Goal: Information Seeking & Learning: Learn about a topic

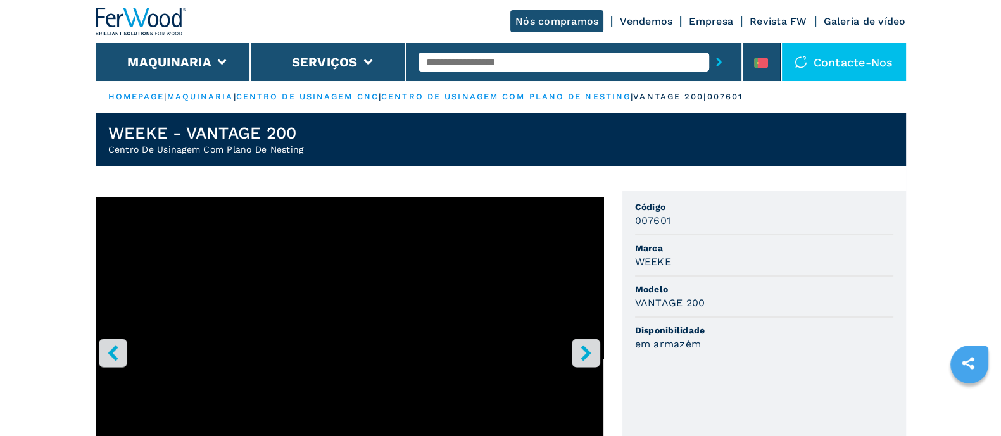
click at [515, 64] on input "text" at bounding box center [563, 62] width 291 height 19
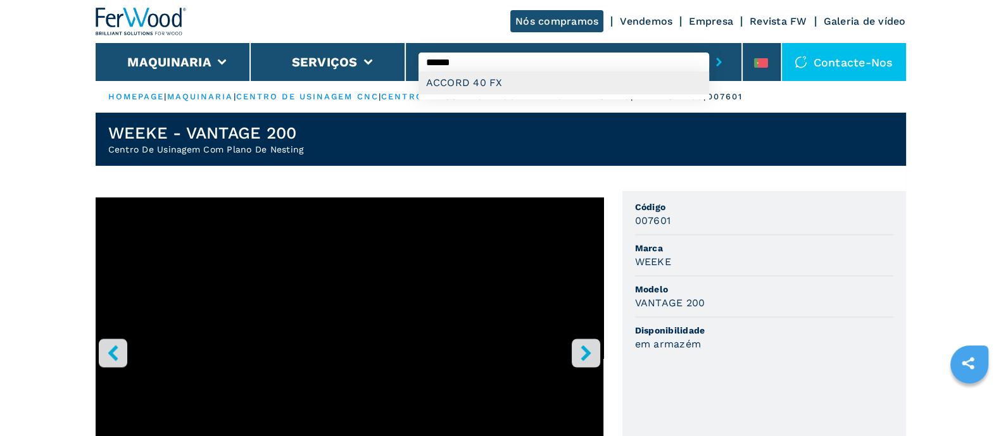
click at [509, 77] on div "ACCORD 40 FX" at bounding box center [563, 83] width 291 height 23
type input "**********"
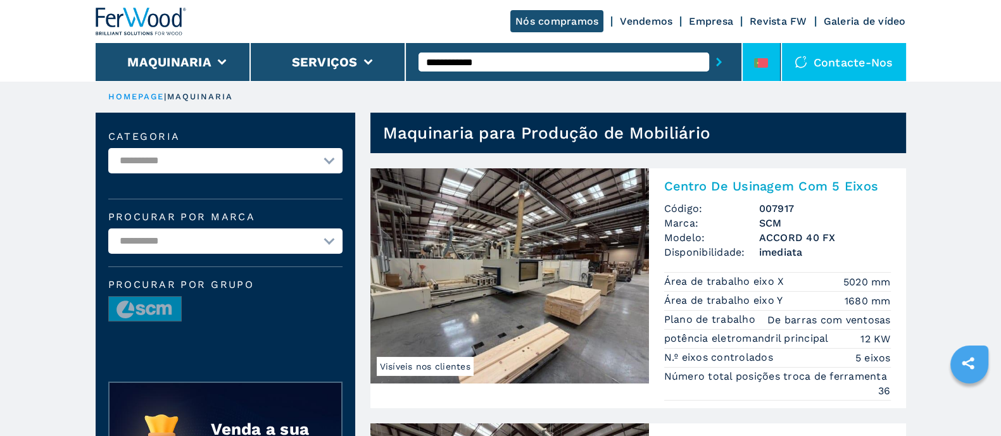
click at [755, 63] on icon at bounding box center [756, 62] width 4 height 9
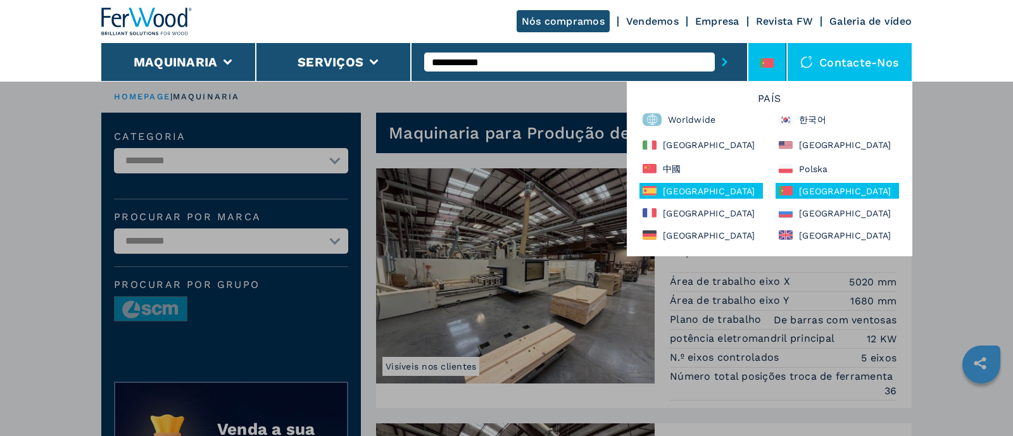
click at [676, 191] on div "España" at bounding box center [700, 191] width 123 height 16
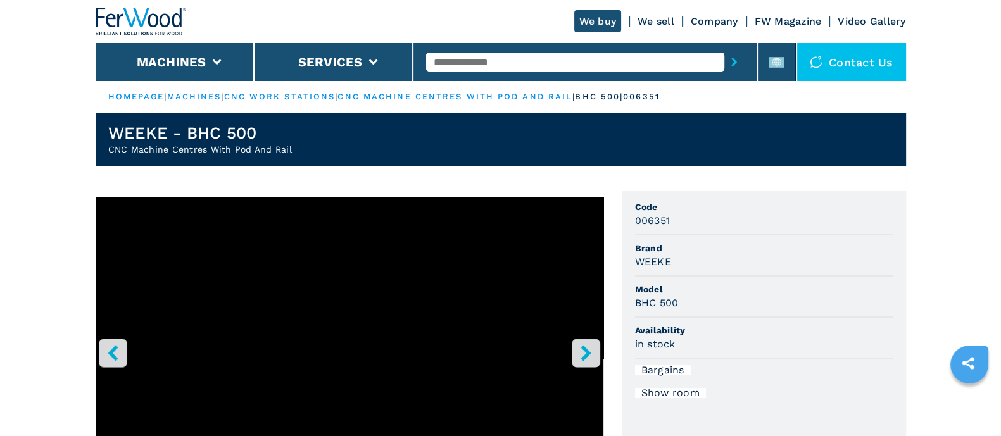
drag, startPoint x: 0, startPoint y: 0, endPoint x: 464, endPoint y: 63, distance: 468.3
click at [464, 63] on input "text" at bounding box center [575, 62] width 298 height 19
type input "******"
click at [724, 47] on button "submit-button" at bounding box center [734, 61] width 20 height 29
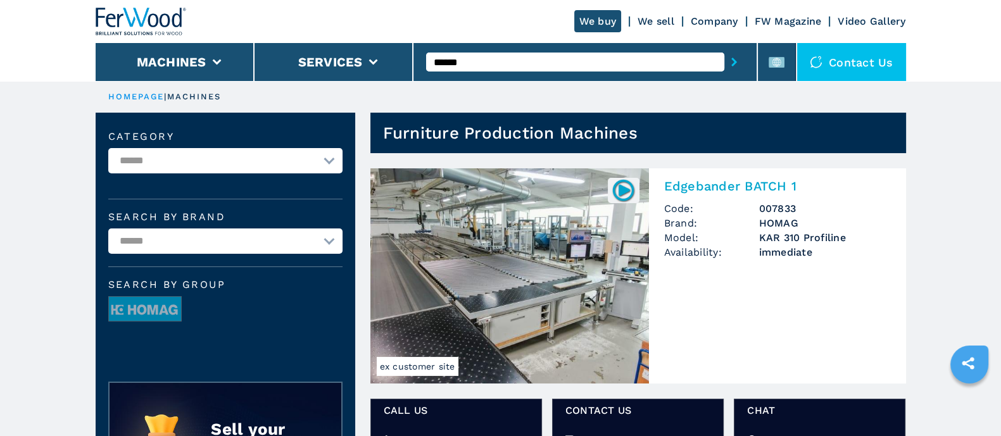
click at [511, 213] on img at bounding box center [509, 275] width 279 height 215
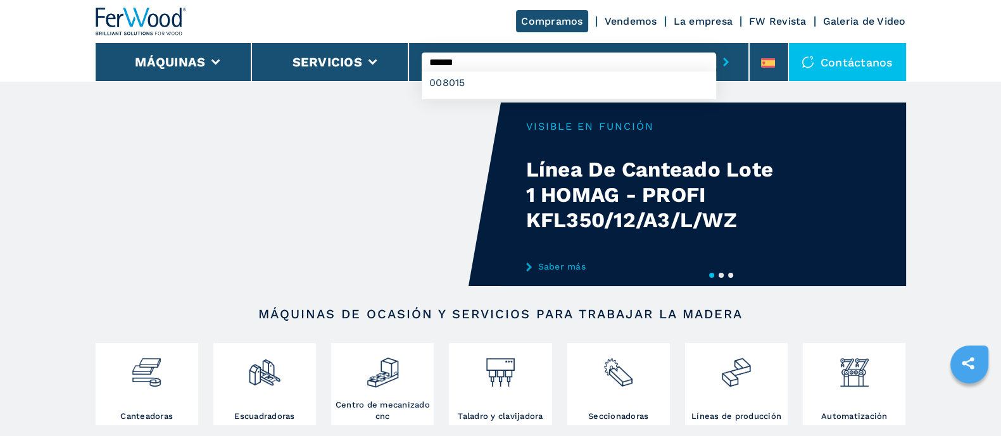
type input "******"
click at [716, 47] on button "submit-button" at bounding box center [726, 61] width 20 height 29
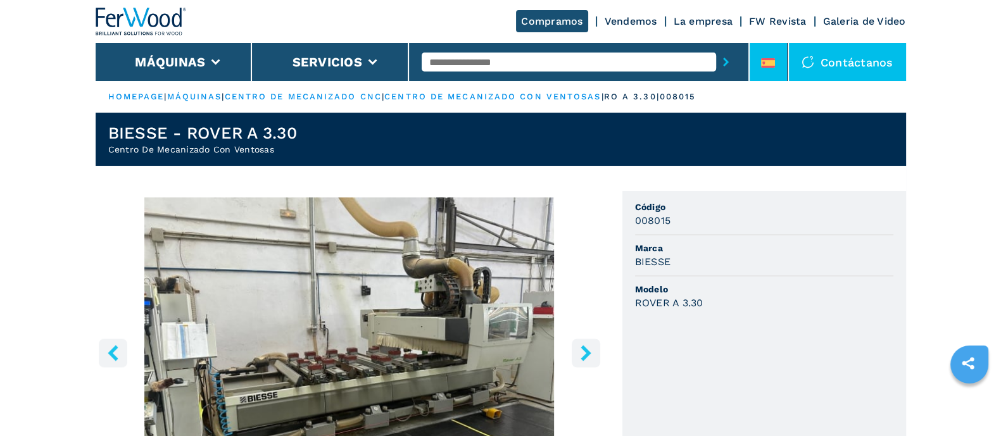
click at [771, 60] on icon at bounding box center [768, 59] width 14 height 2
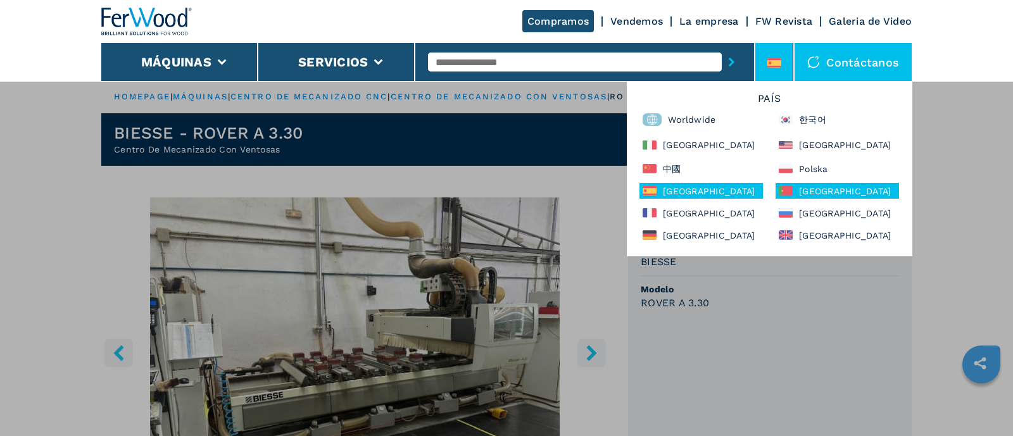
click at [800, 191] on div "[GEOGRAPHIC_DATA]" at bounding box center [837, 191] width 123 height 16
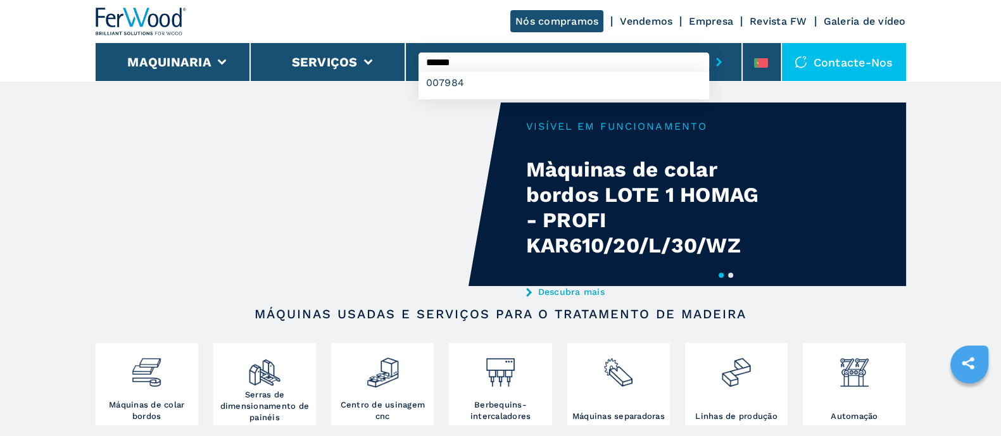
type input "******"
click at [709, 47] on button "submit-button" at bounding box center [719, 61] width 20 height 29
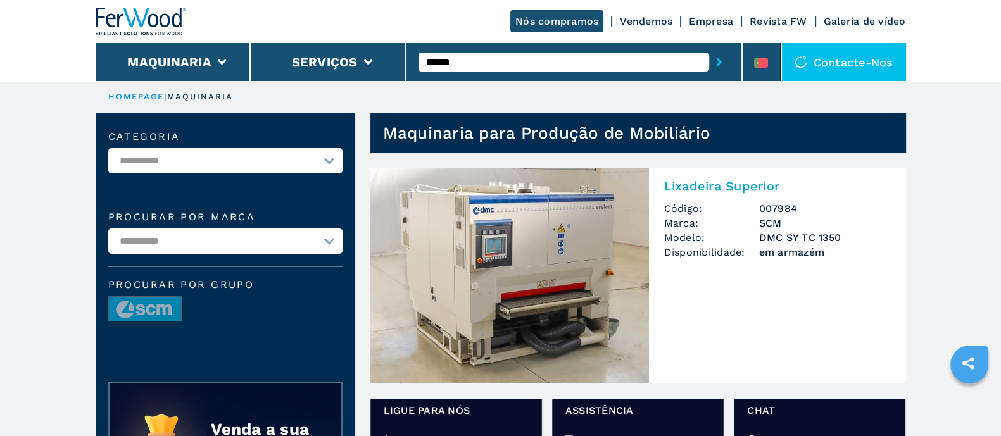
click at [496, 244] on img at bounding box center [509, 275] width 279 height 215
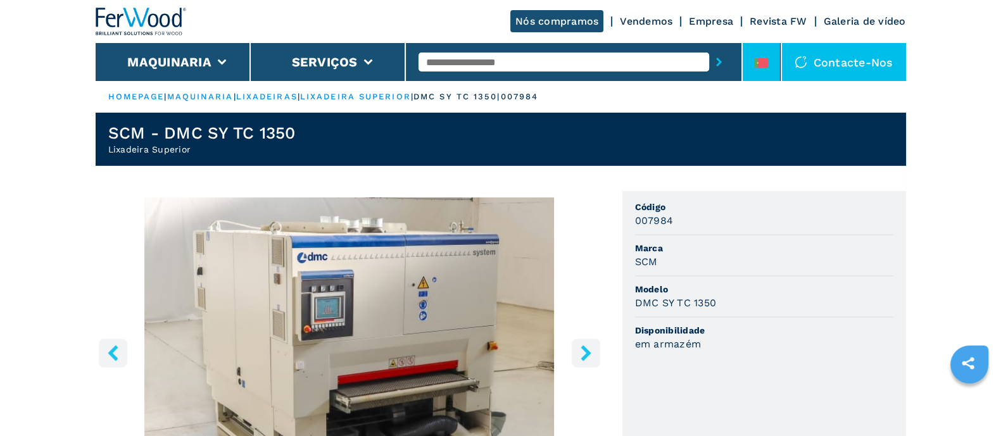
click at [757, 63] on icon at bounding box center [756, 62] width 4 height 9
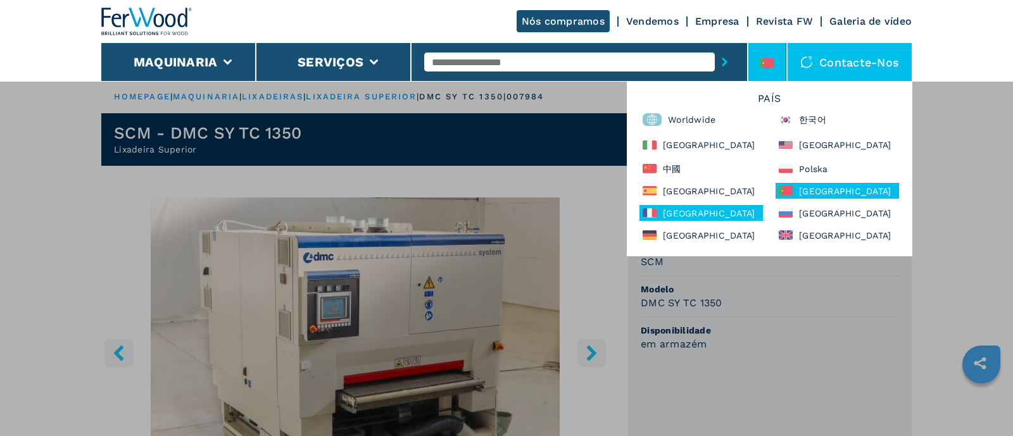
click at [703, 208] on div "France" at bounding box center [700, 213] width 123 height 16
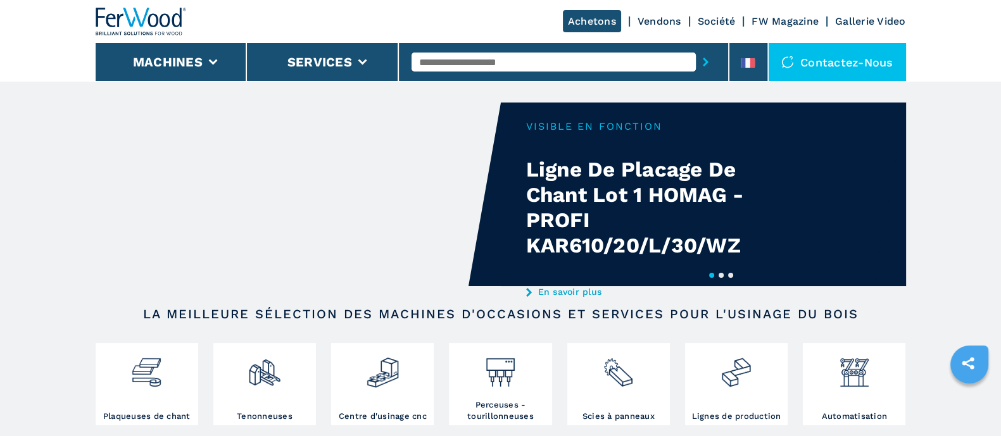
click at [501, 61] on input "text" at bounding box center [554, 62] width 284 height 19
type input "******"
click at [696, 47] on button "submit-button" at bounding box center [706, 61] width 20 height 29
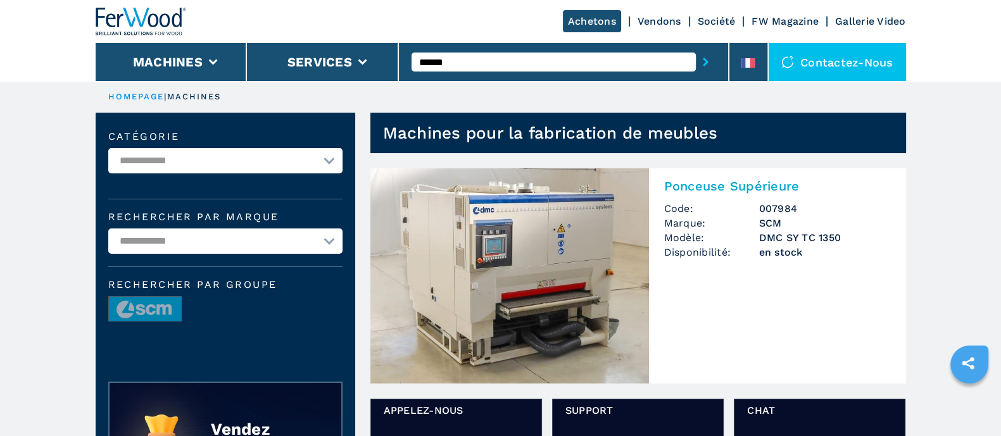
click at [593, 220] on img at bounding box center [509, 275] width 279 height 215
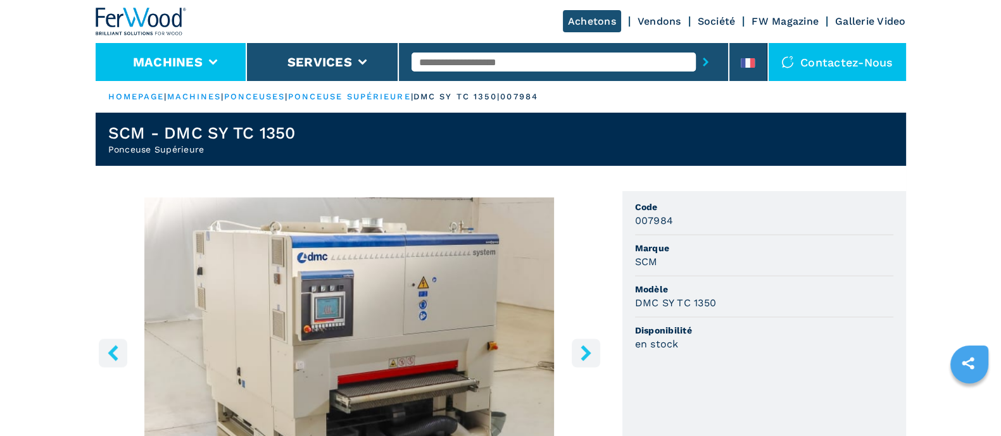
click at [212, 65] on li "Machines" at bounding box center [172, 62] width 152 height 38
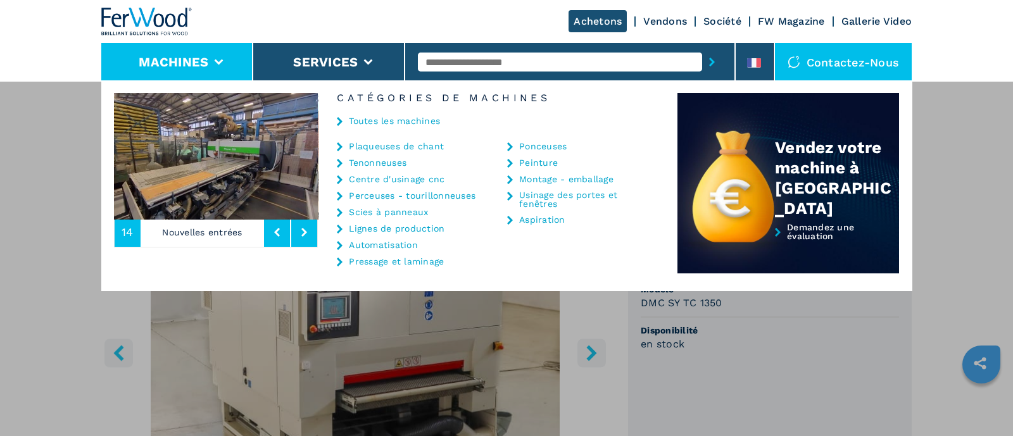
click at [161, 13] on img at bounding box center [146, 22] width 91 height 28
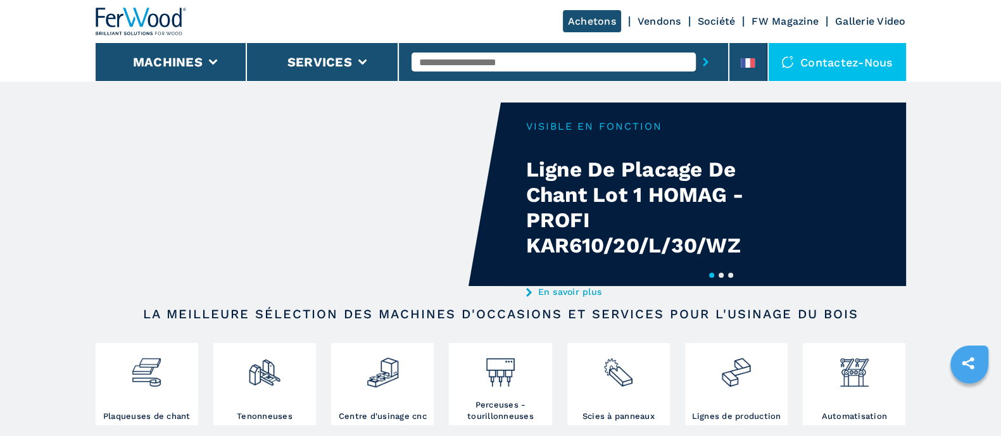
click at [716, 18] on link "Société" at bounding box center [717, 21] width 38 height 12
click at [703, 20] on link "Société" at bounding box center [717, 21] width 38 height 12
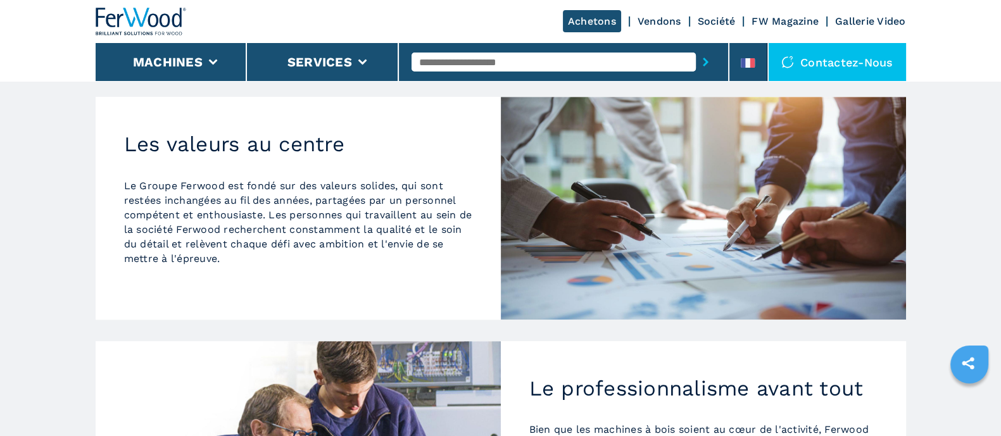
scroll to position [225, 0]
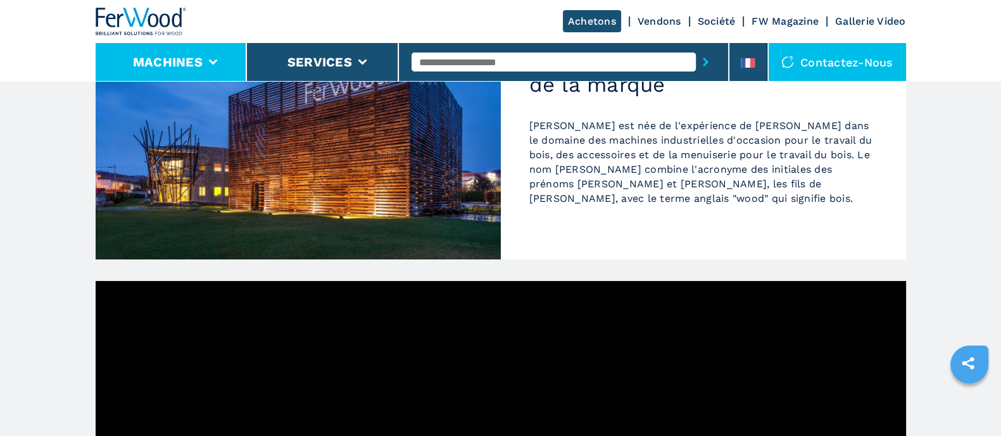
click at [206, 65] on li "Machines" at bounding box center [172, 62] width 152 height 38
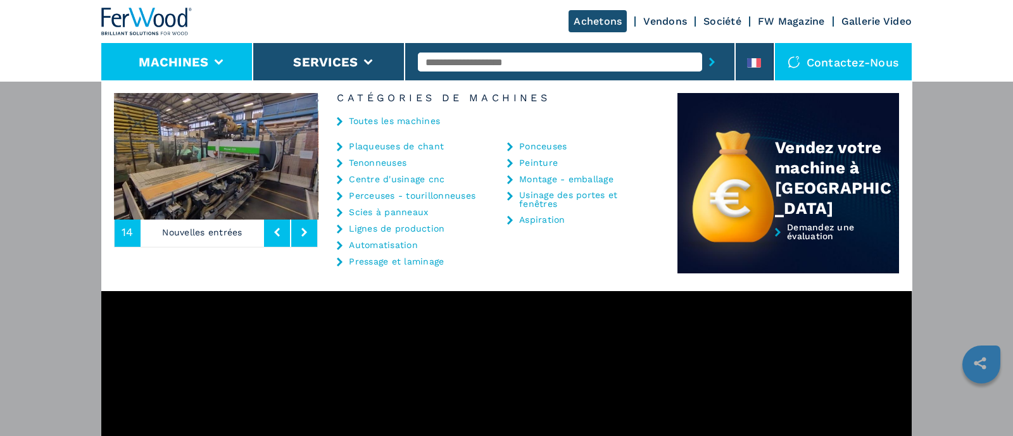
click at [49, 122] on div "Machines Plaqueuses de chant Tenonneuses Centre d'usinage cnc Perceuses - touri…" at bounding box center [506, 298] width 1013 height 436
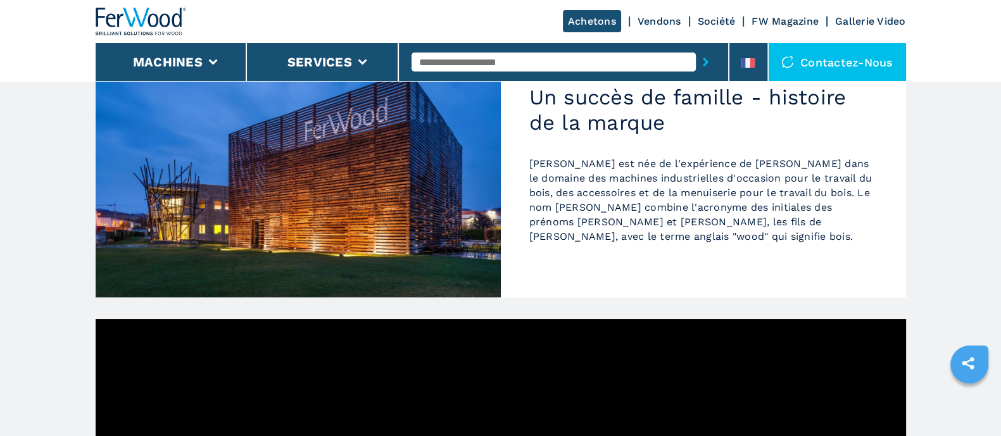
scroll to position [0, 0]
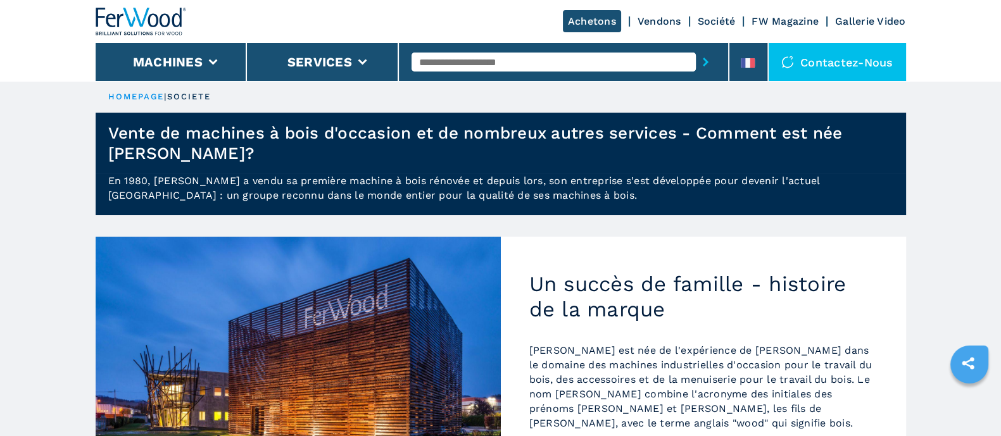
click at [591, 20] on link "Achetons" at bounding box center [592, 21] width 58 height 22
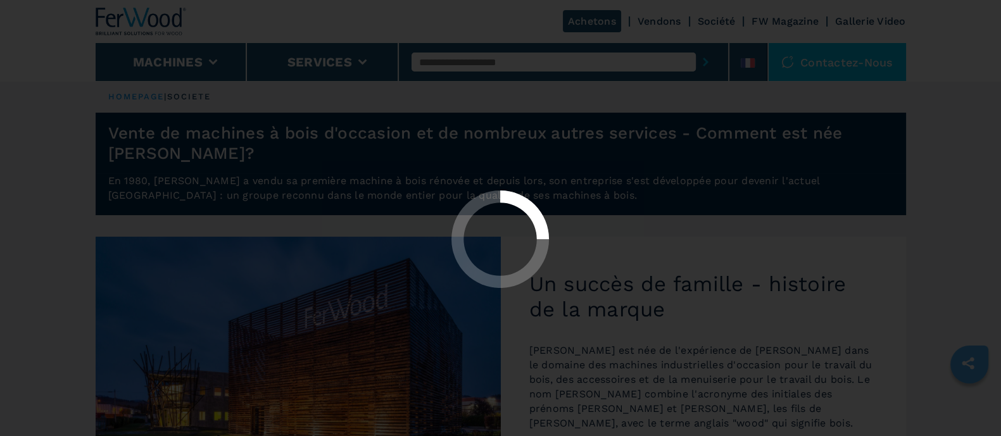
click at [158, 22] on div at bounding box center [500, 218] width 1001 height 436
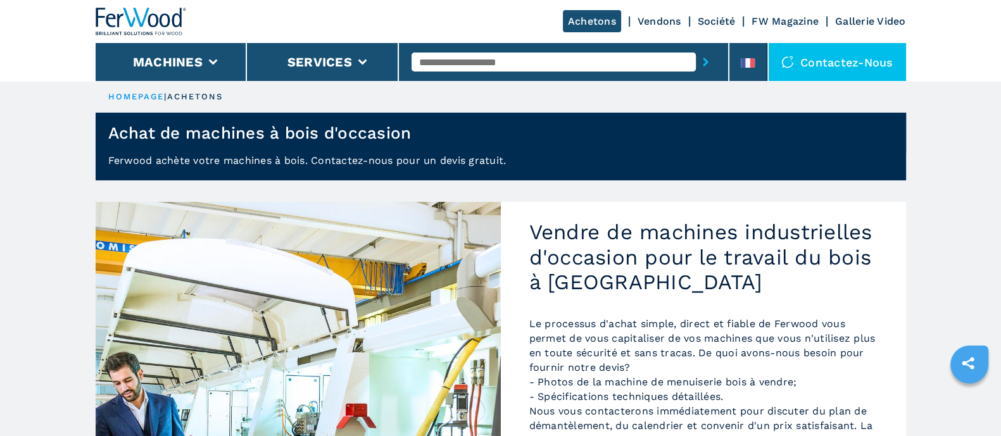
click at [158, 22] on img at bounding box center [141, 22] width 91 height 28
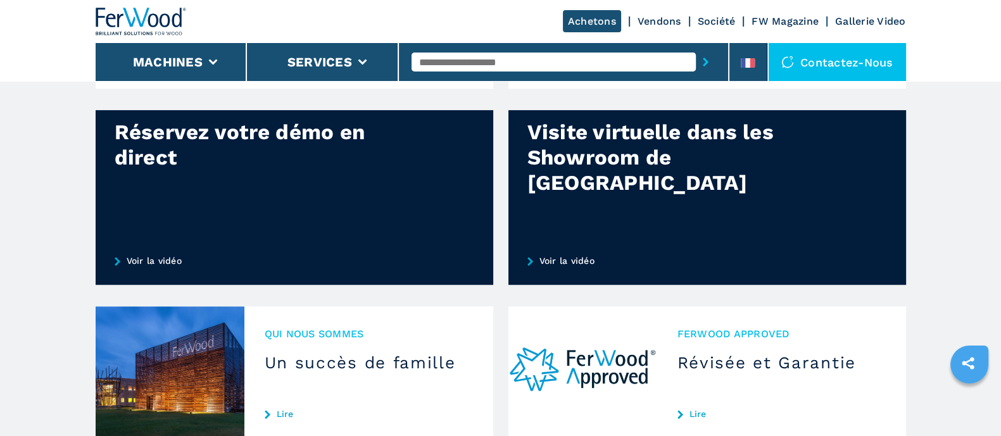
scroll to position [870, 0]
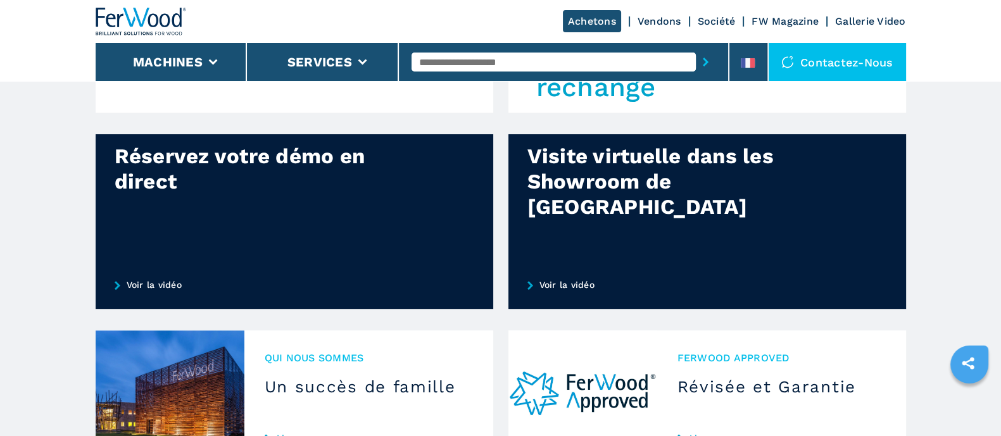
click at [547, 282] on link "Voir la vidéo" at bounding box center [707, 285] width 398 height 48
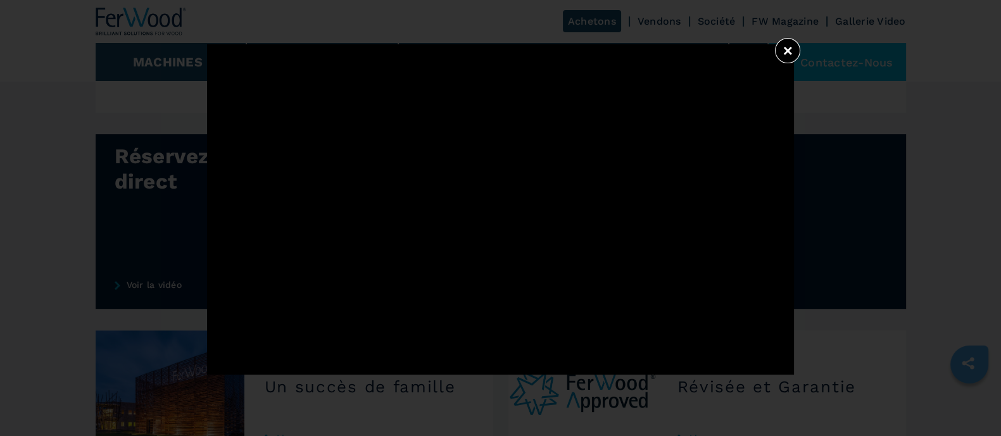
click at [791, 55] on button "×" at bounding box center [787, 50] width 25 height 25
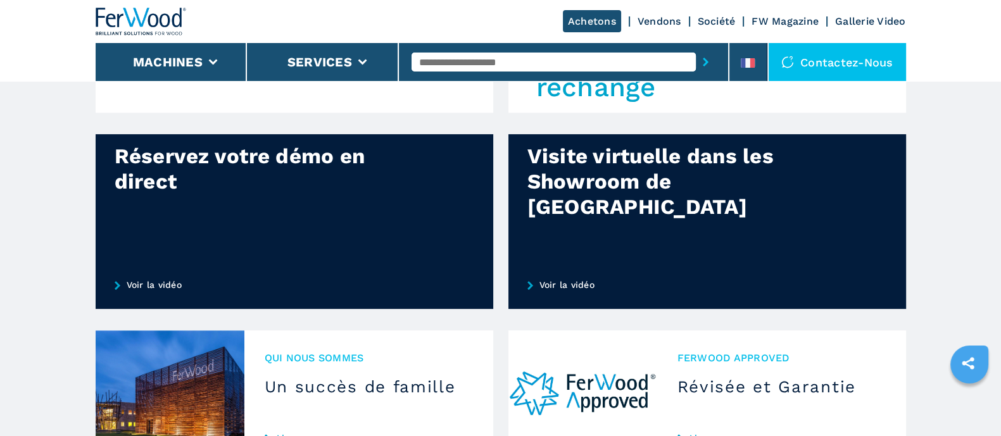
click at [661, 18] on link "Vendons" at bounding box center [660, 21] width 44 height 12
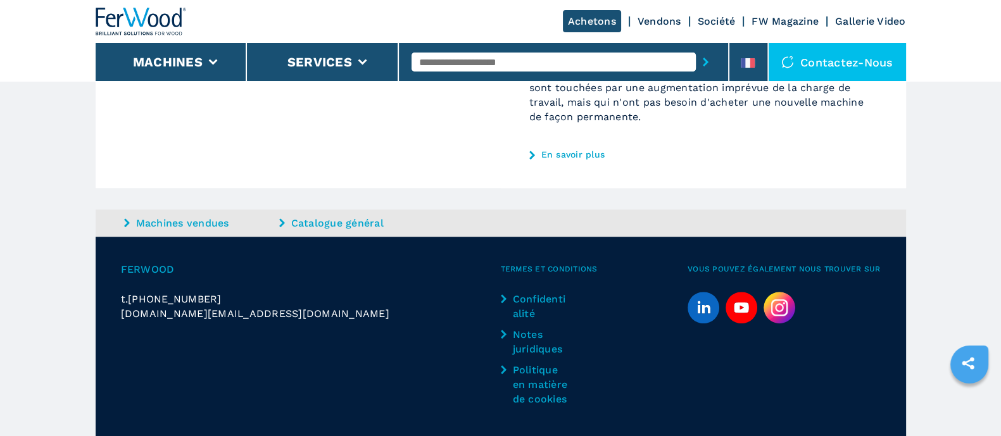
scroll to position [950, 0]
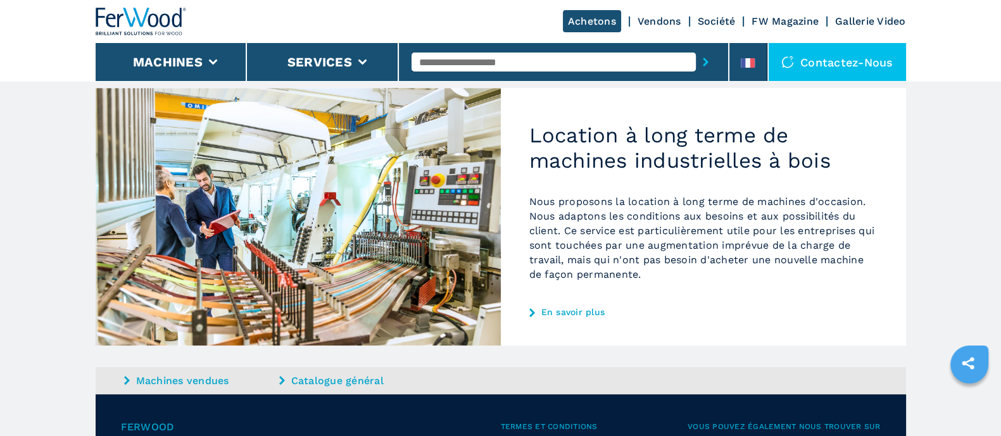
drag, startPoint x: 486, startPoint y: 237, endPoint x: 493, endPoint y: 244, distance: 9.0
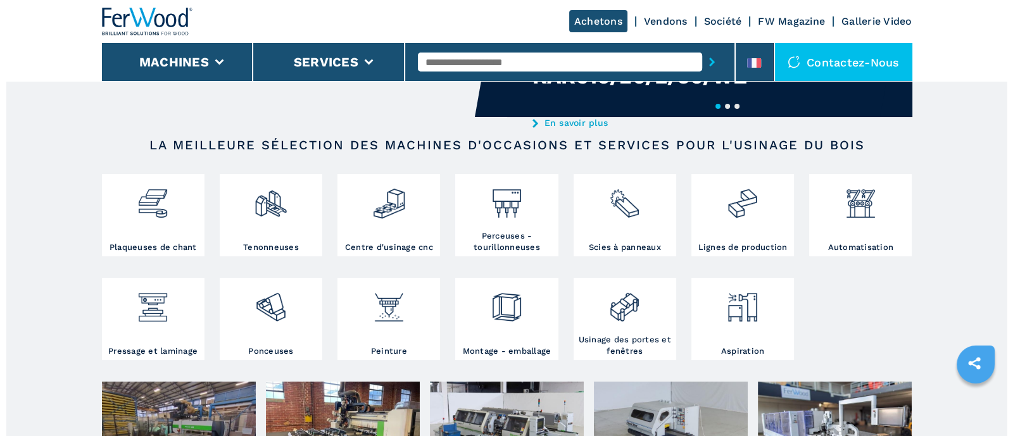
scroll to position [158, 0]
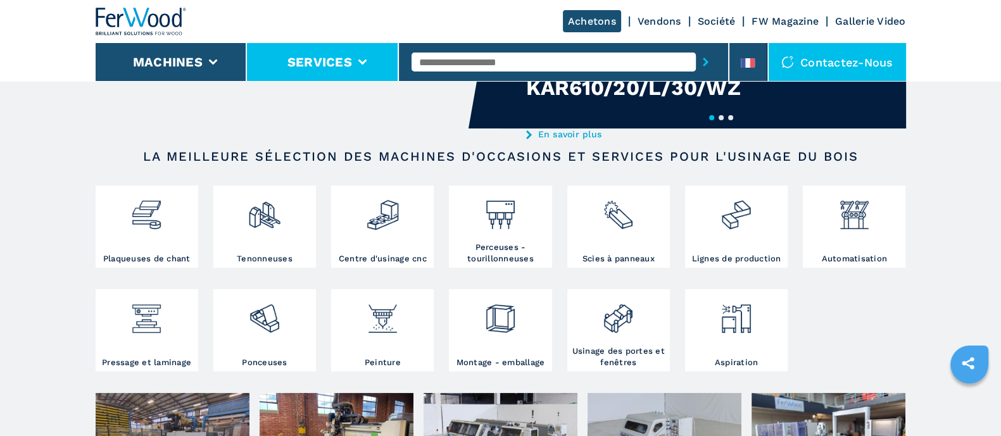
click at [360, 49] on li "Services" at bounding box center [323, 62] width 152 height 38
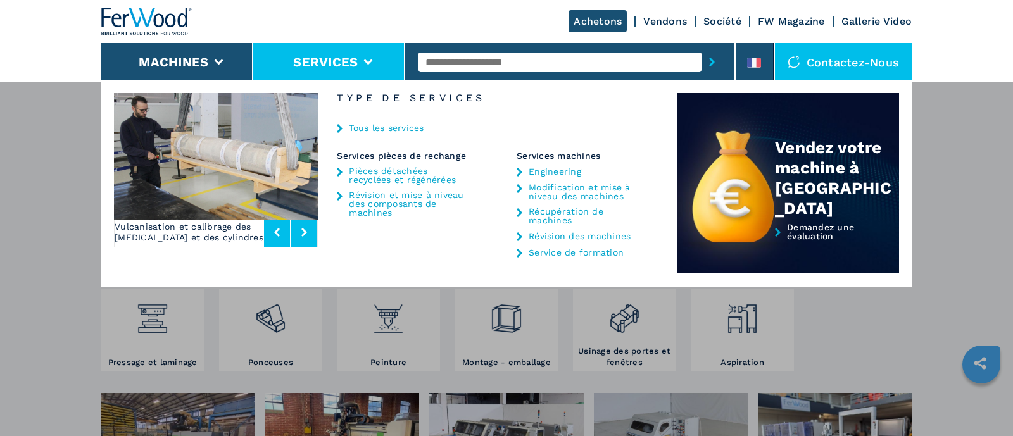
click at [386, 132] on link "Tous les services" at bounding box center [386, 127] width 75 height 9
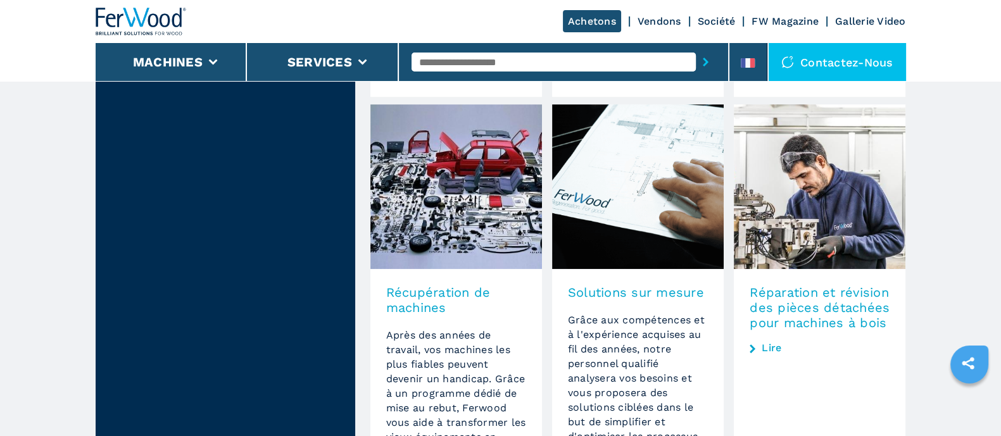
scroll to position [791, 0]
